Goal: Obtain resource: Download file/media

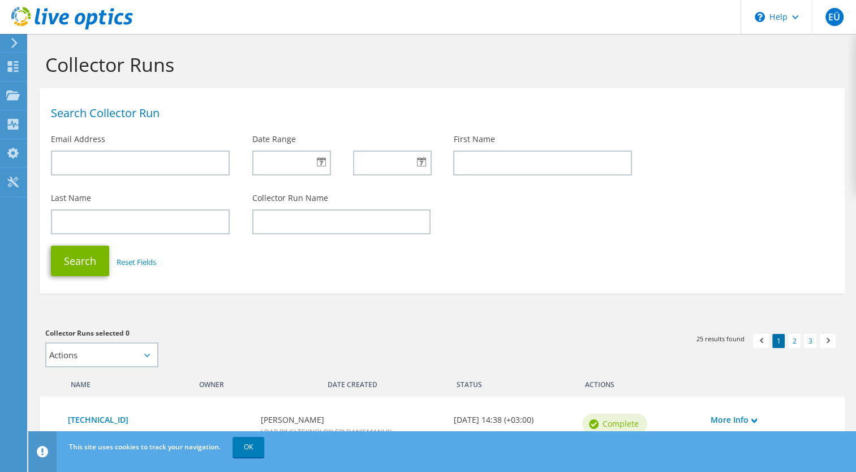
click at [589, 235] on div "Last Name Collector Run Name" at bounding box center [442, 213] width 805 height 53
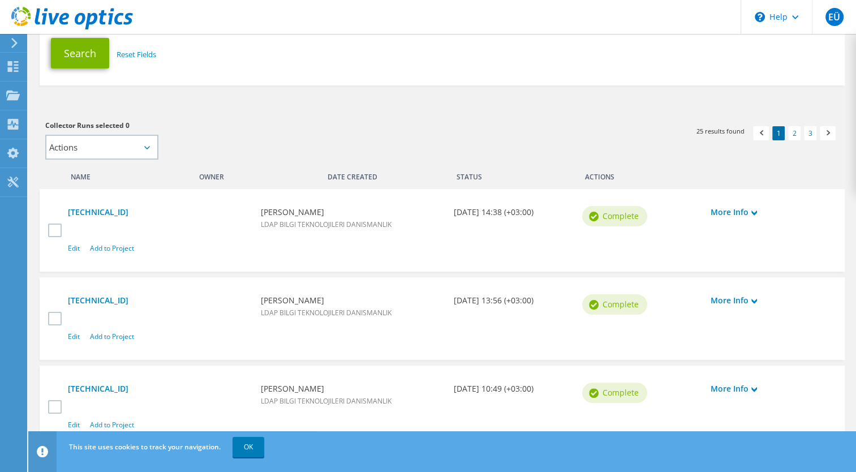
scroll to position [226, 0]
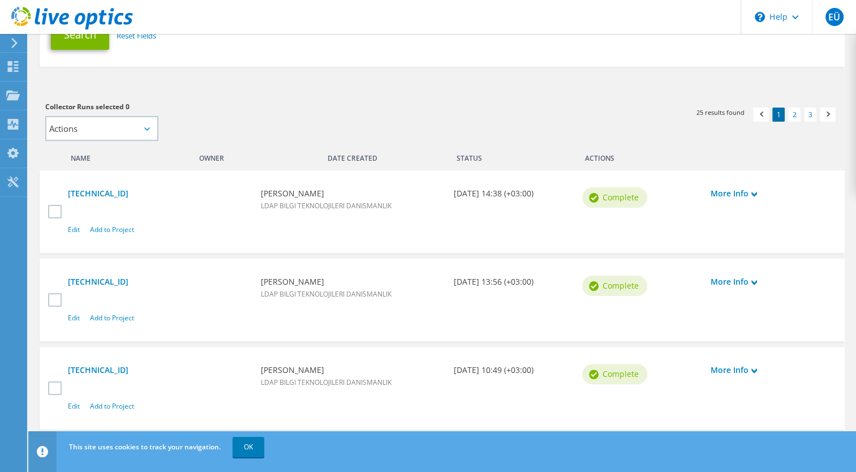
click at [450, 122] on div "1 2 3 25 results found" at bounding box center [646, 112] width 408 height 35
click at [12, 46] on icon at bounding box center [14, 43] width 8 height 10
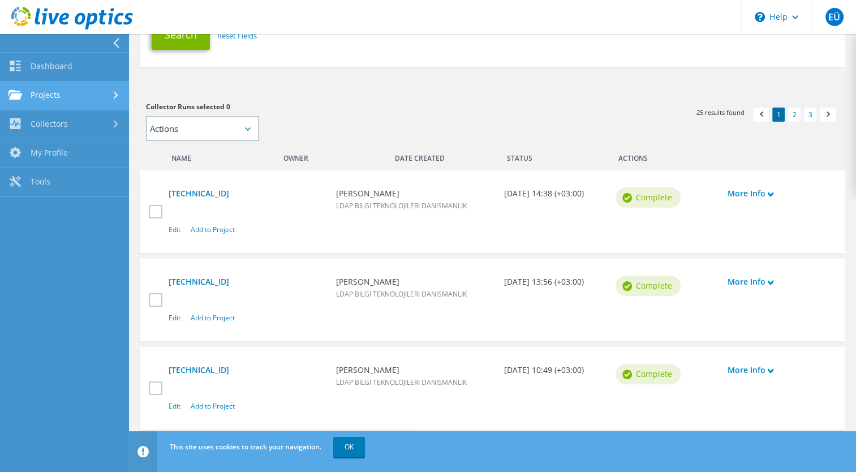
click at [113, 89] on link "Projects" at bounding box center [64, 95] width 129 height 29
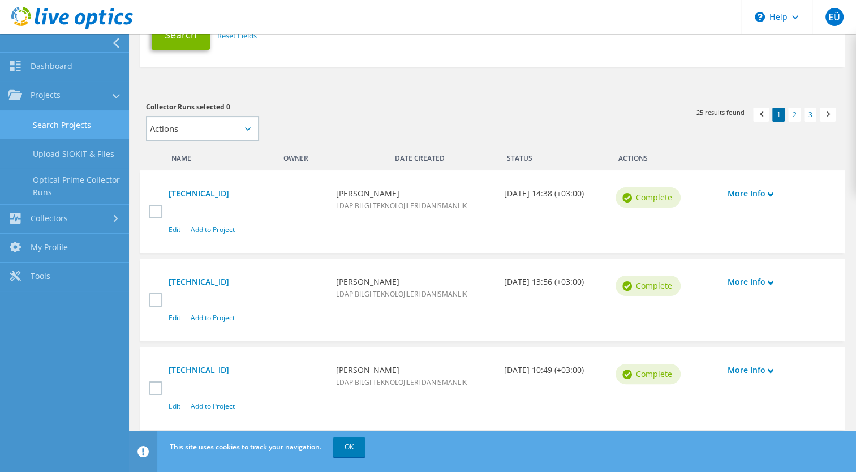
click at [90, 118] on link "Search Projects" at bounding box center [64, 124] width 129 height 29
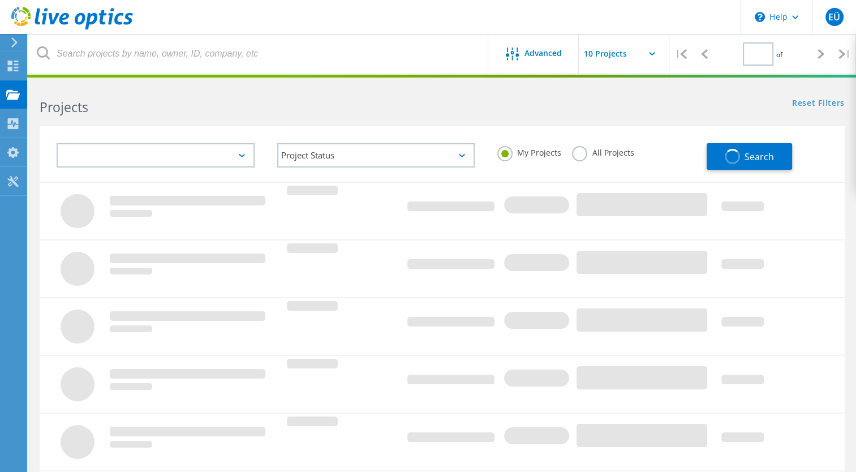
type input "1"
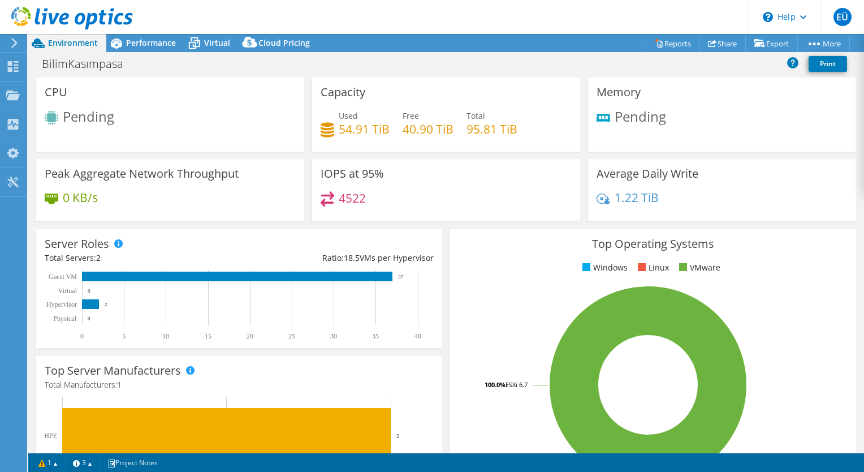
select select "USD"
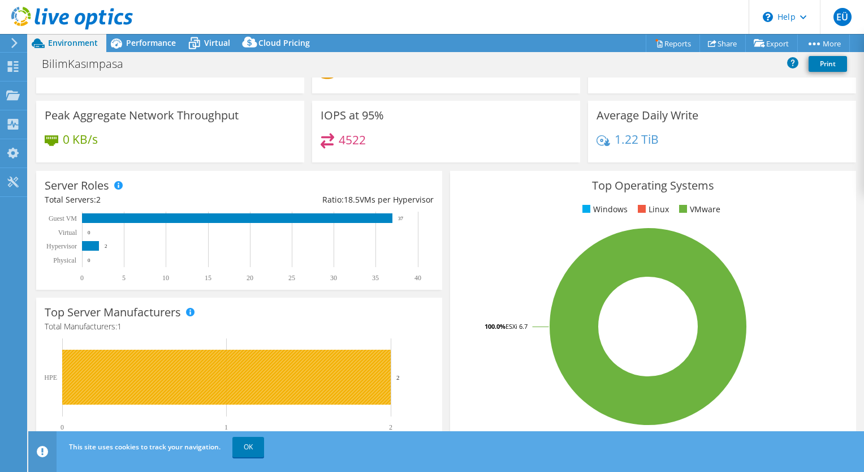
scroll to position [57, 0]
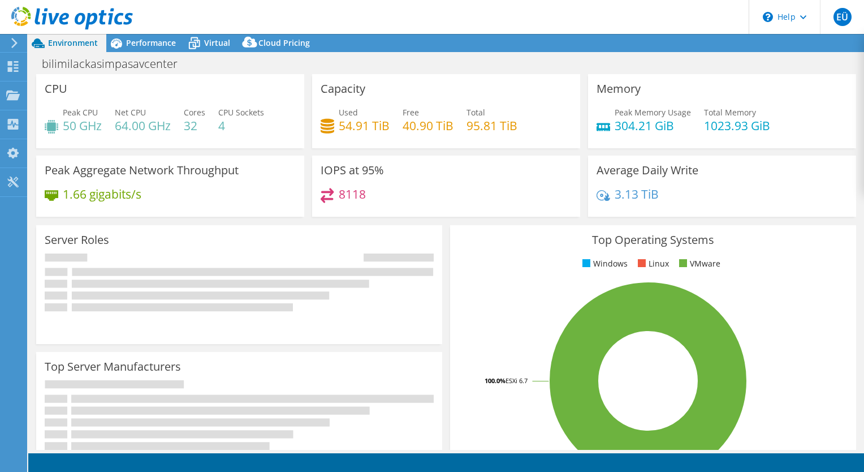
select select "USD"
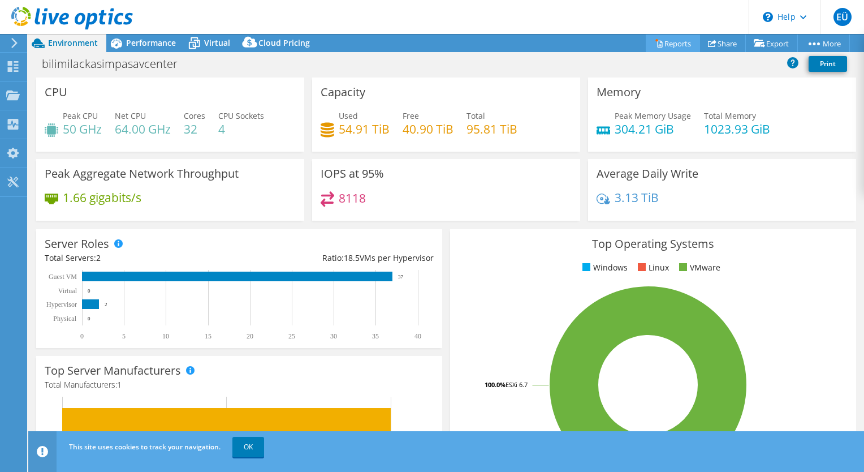
click at [674, 45] on link "Reports" at bounding box center [673, 44] width 54 height 18
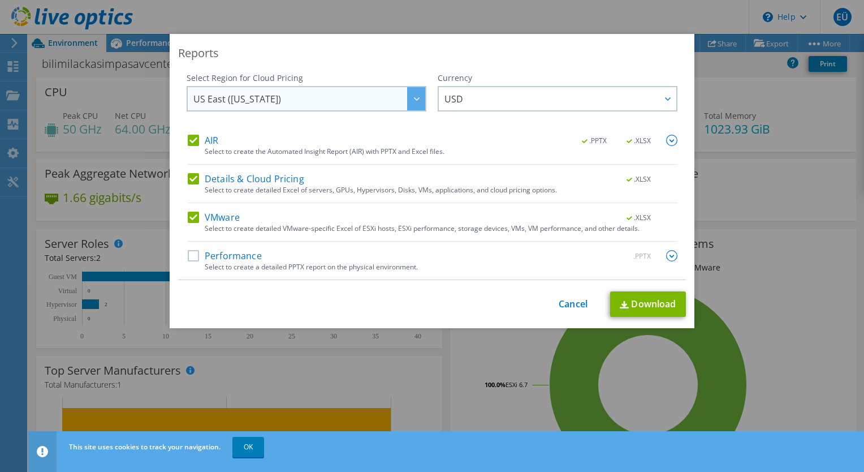
click at [334, 89] on span "US East (Virginia)" at bounding box center [309, 98] width 232 height 23
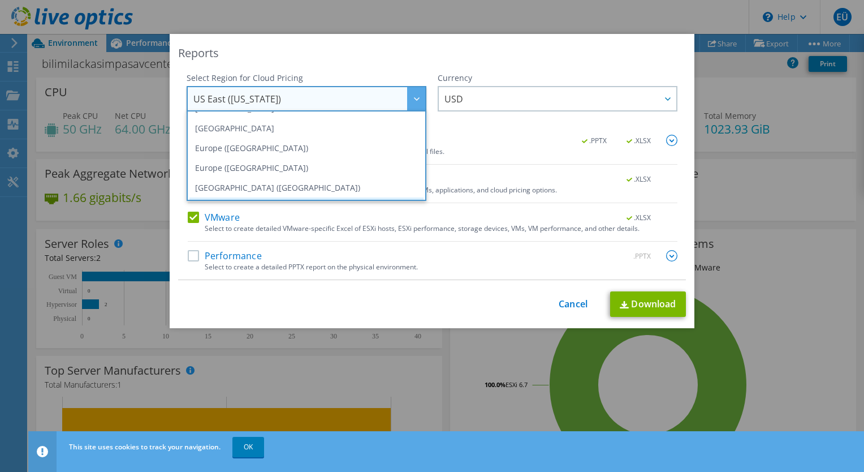
scroll to position [96, 0]
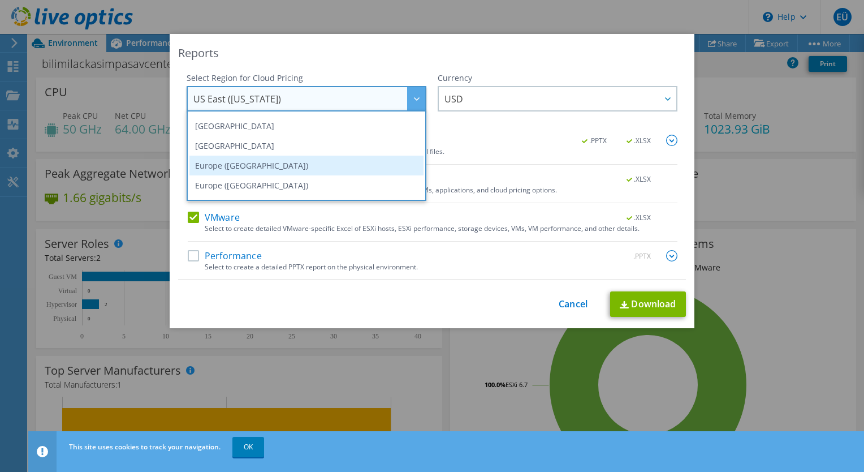
click at [335, 165] on li "Europe (Frankfurt)" at bounding box center [306, 166] width 234 height 20
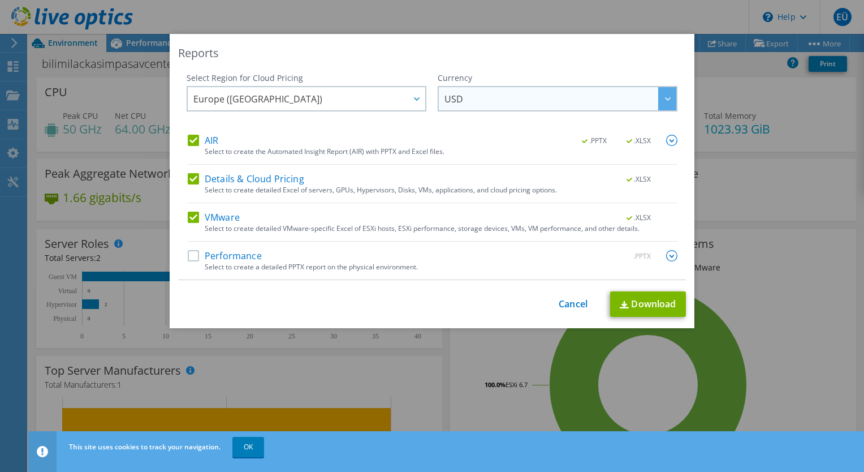
click at [506, 89] on span "USD" at bounding box center [561, 98] width 232 height 23
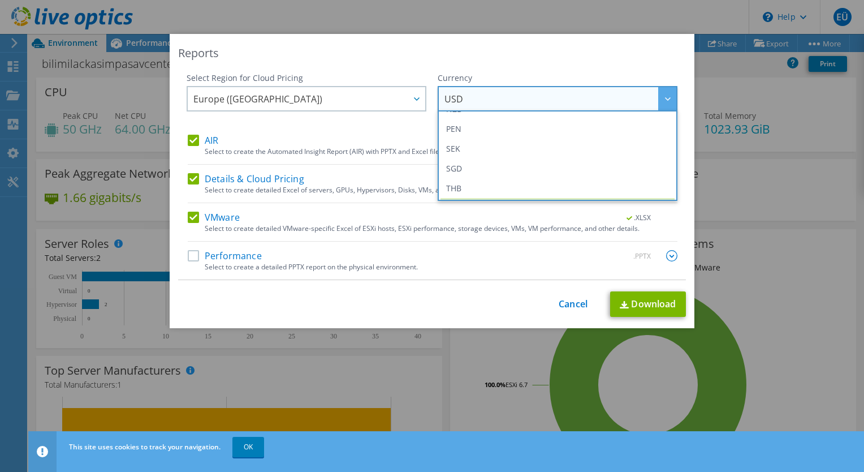
scroll to position [127, 0]
click at [548, 42] on div "Reports Select Region for Cloud Pricing Asia Pacific (Hong Kong) Asia Pacific (…" at bounding box center [432, 181] width 525 height 294
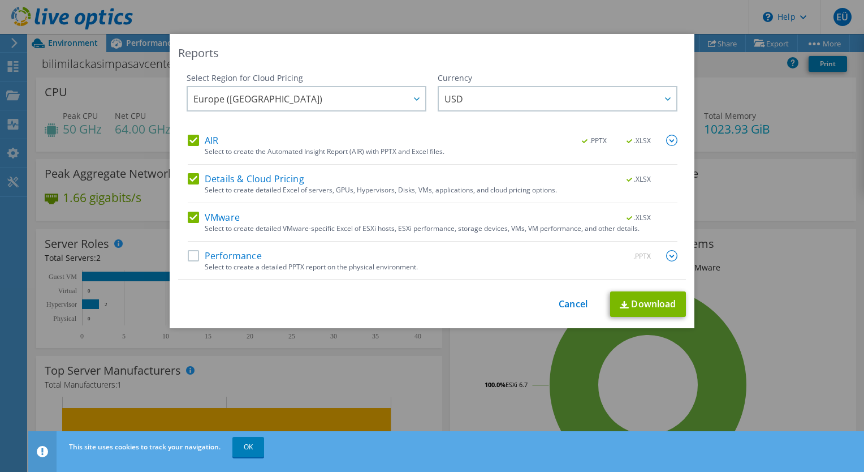
click at [230, 251] on label "Performance" at bounding box center [225, 255] width 74 height 11
click at [0, 0] on input "Performance" at bounding box center [0, 0] width 0 height 0
click at [661, 299] on link "Download" at bounding box center [648, 303] width 76 height 25
click at [564, 299] on link "Cancel" at bounding box center [573, 304] width 29 height 11
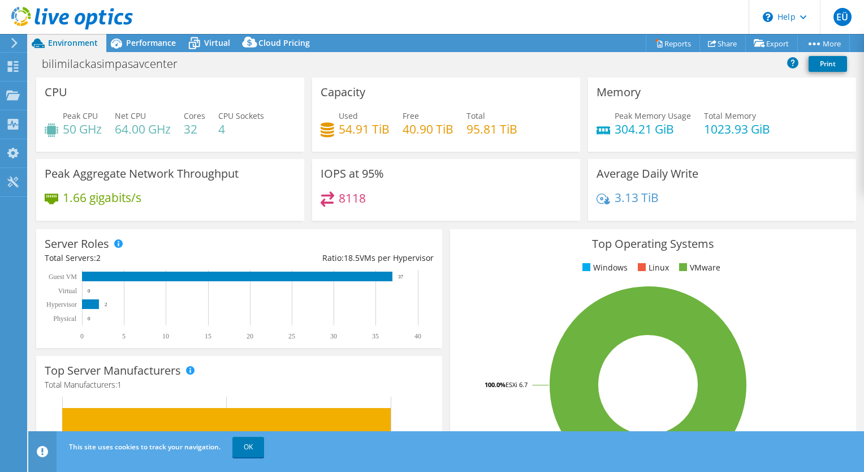
click at [0, 286] on html "EÜ End User Ertuğrul Ünal ertugrul.unal@ldap.com.tr LDAP BILGI TEKNOLOJILERI DA…" at bounding box center [432, 236] width 864 height 472
